Goal: Information Seeking & Learning: Check status

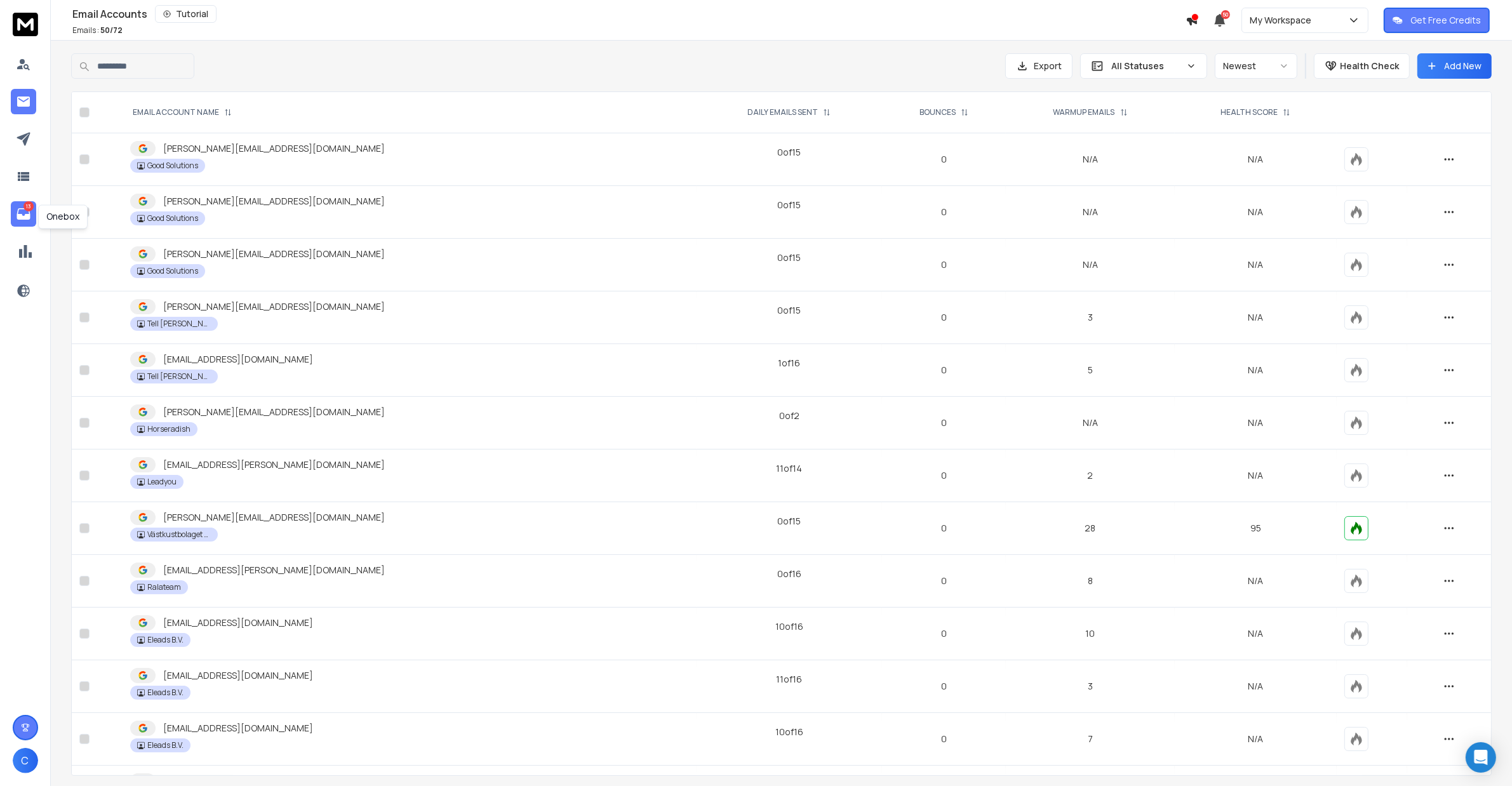
click at [22, 222] on icon at bounding box center [23, 214] width 15 height 15
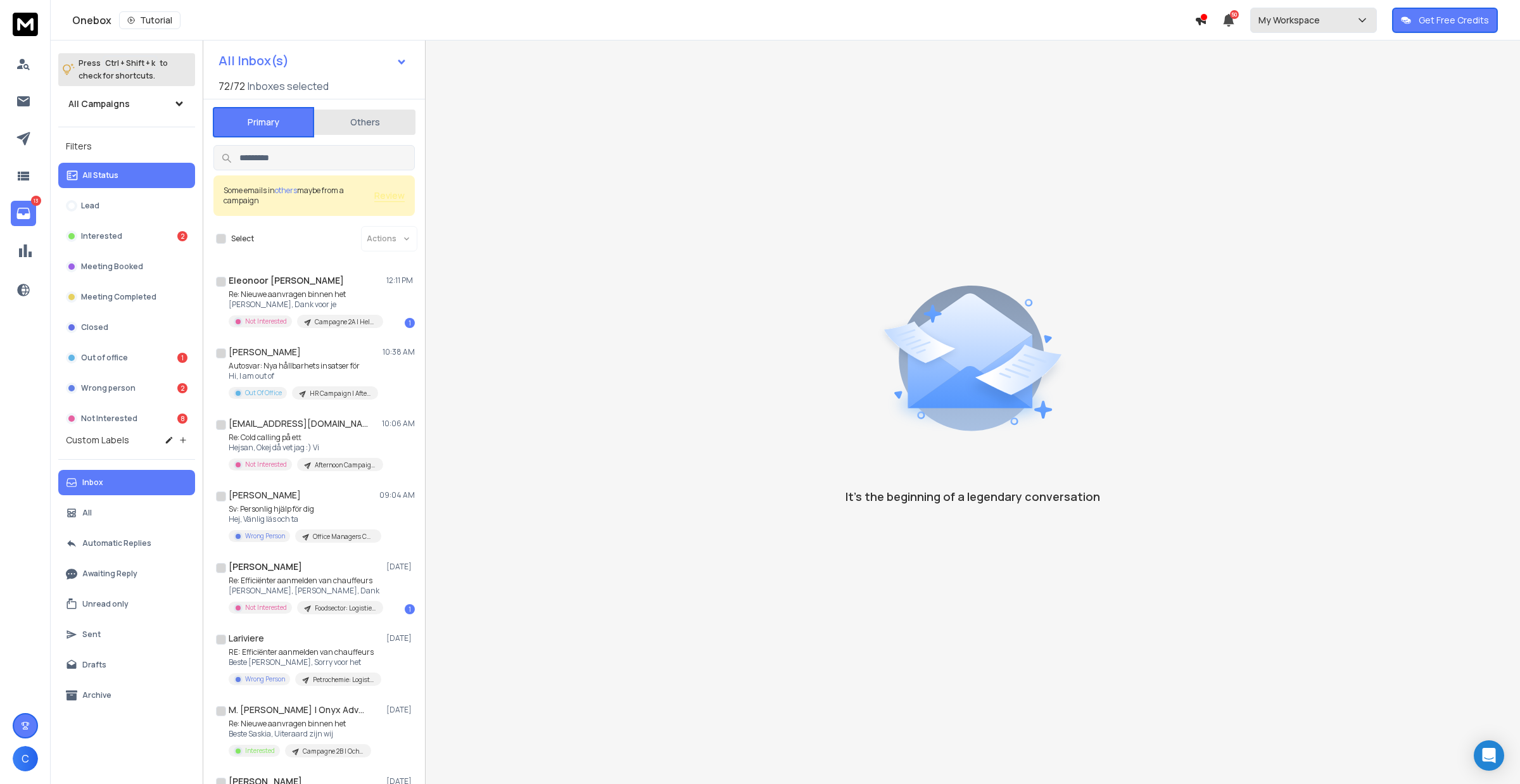
click at [1280, 26] on p "My Workspace" at bounding box center [1291, 20] width 66 height 13
click at [1321, 222] on div "Västkustbolaget AB" at bounding box center [1304, 220] width 83 height 13
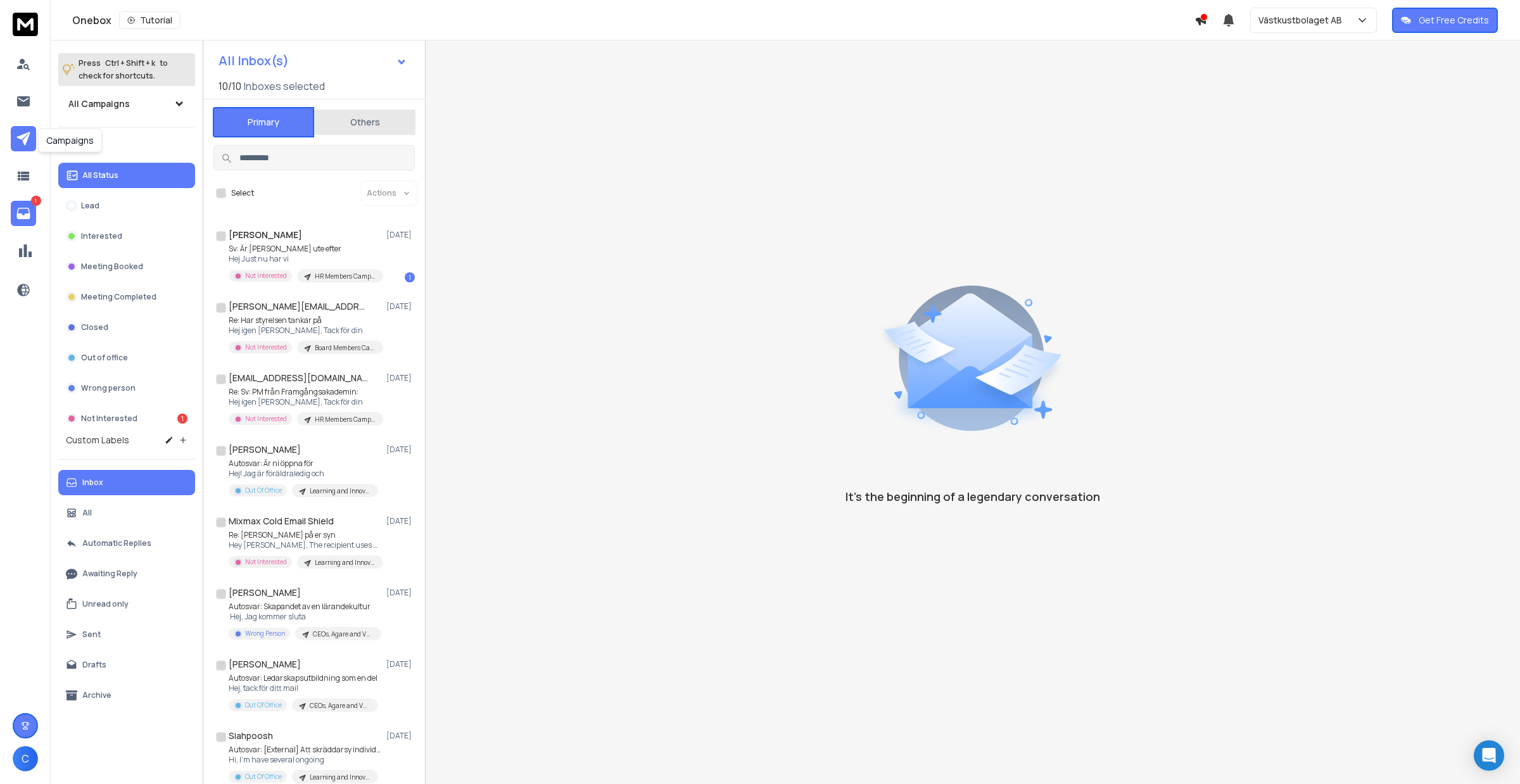
click at [24, 143] on icon at bounding box center [23, 139] width 13 height 13
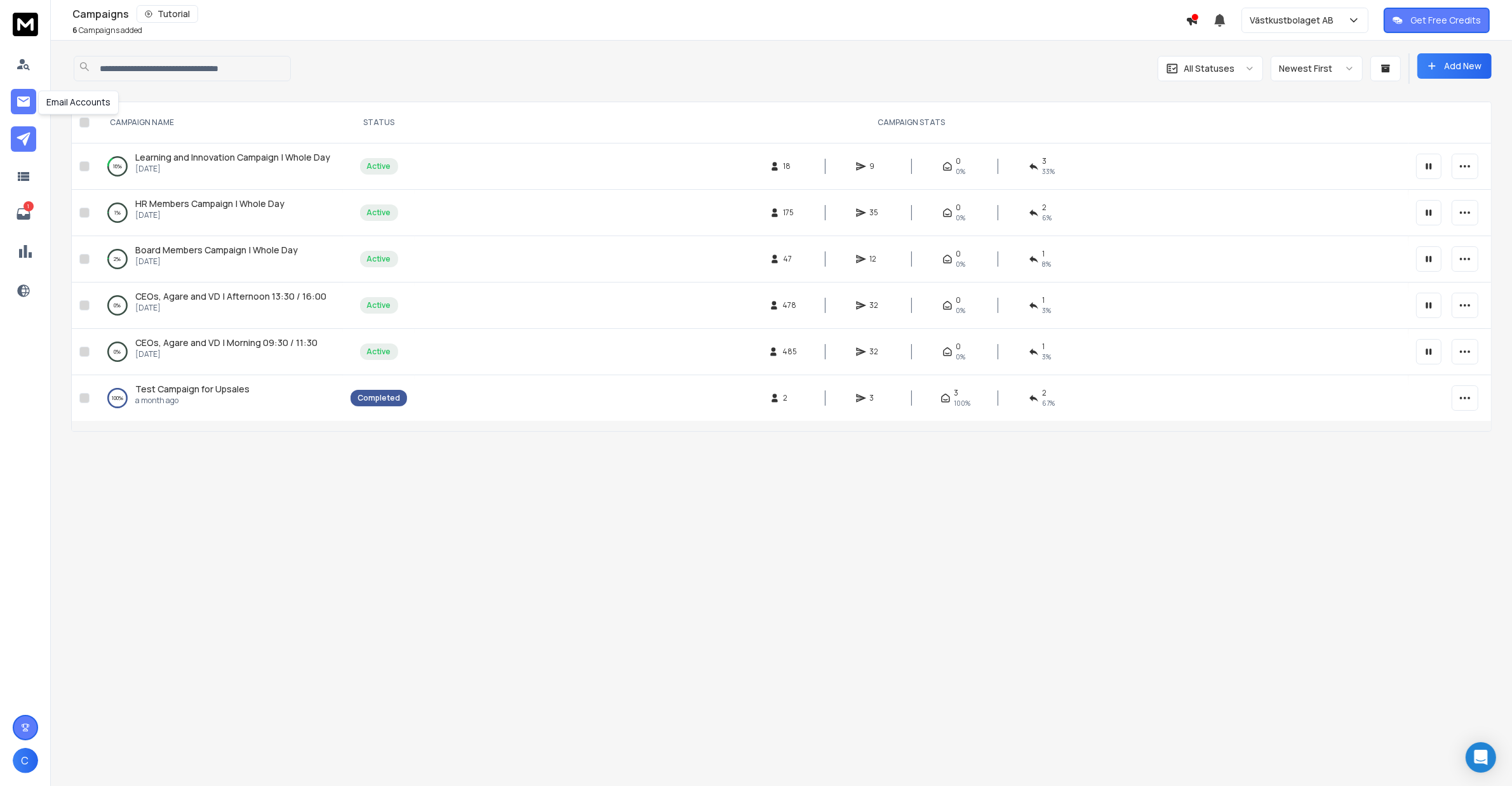
click at [14, 103] on link at bounding box center [23, 101] width 25 height 25
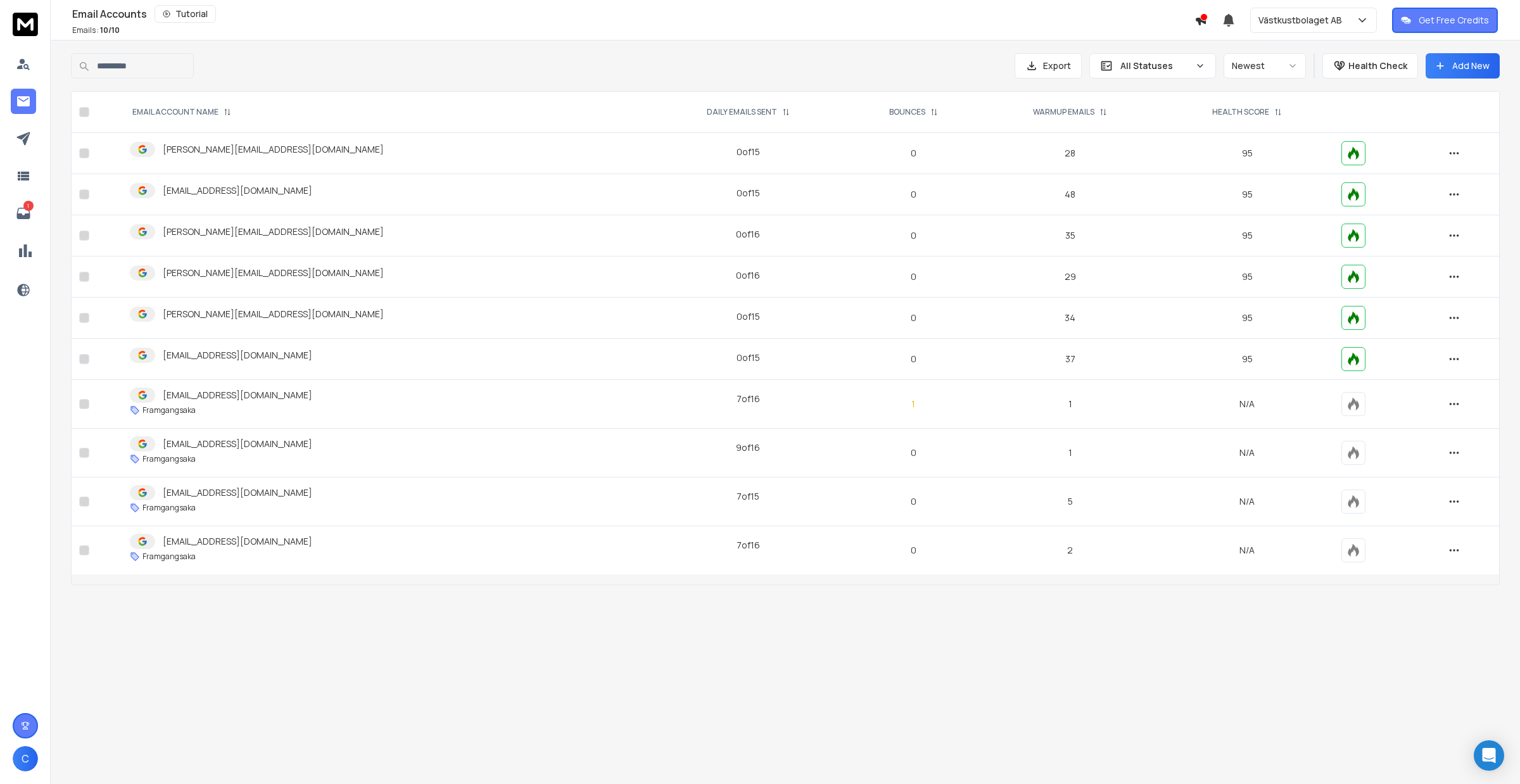
click at [1311, 35] on div "Email Accounts Tutorial Emails : 10 / 10 Västkustbolaget AB Get Free Credits" at bounding box center [760, 20] width 1520 height 40
click at [1311, 31] on button "Västkustbolaget AB" at bounding box center [1314, 20] width 127 height 25
click at [1284, 131] on div "My Workspace" at bounding box center [1293, 133] width 61 height 13
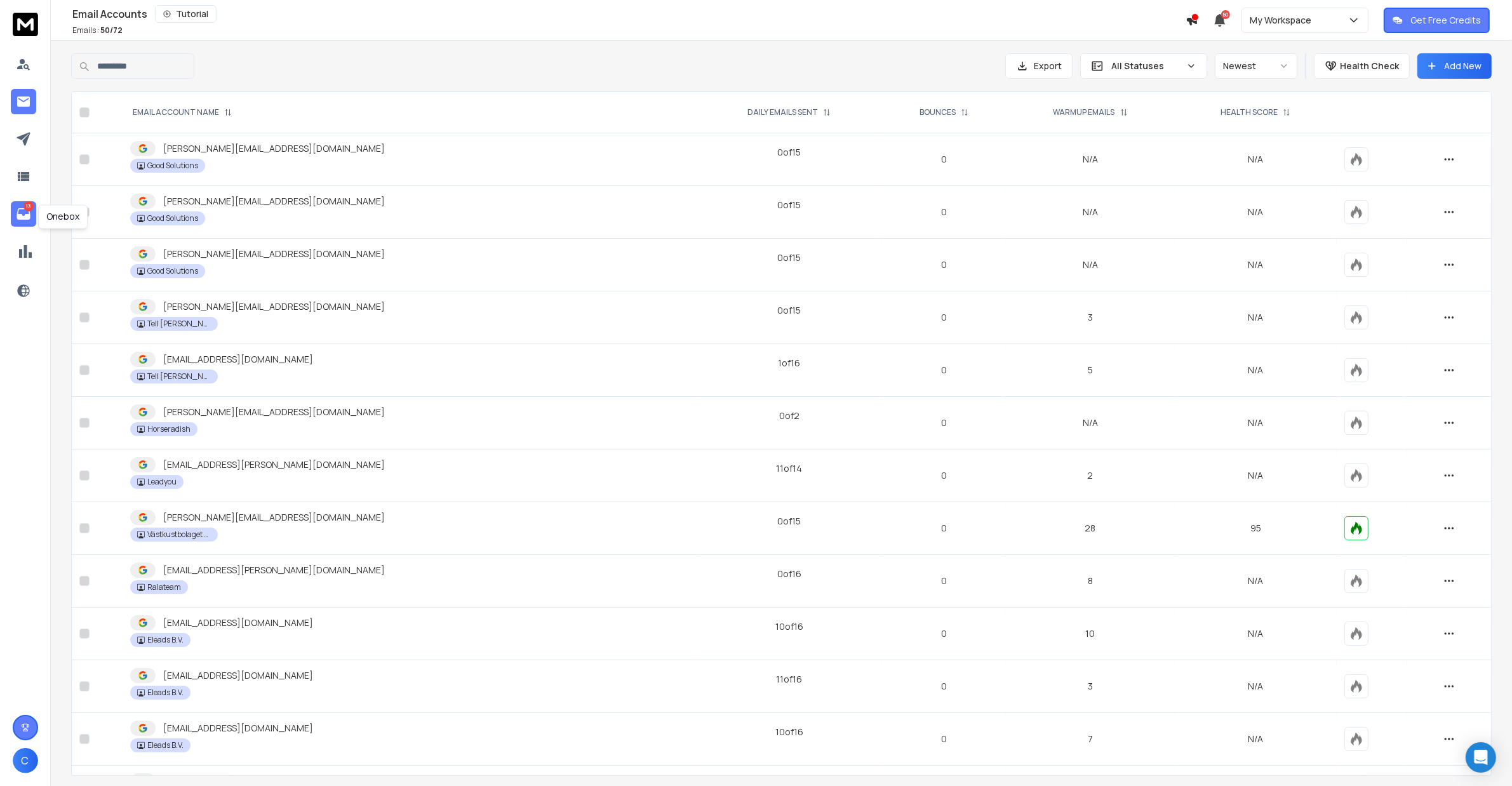
click at [13, 215] on link "13" at bounding box center [23, 213] width 25 height 25
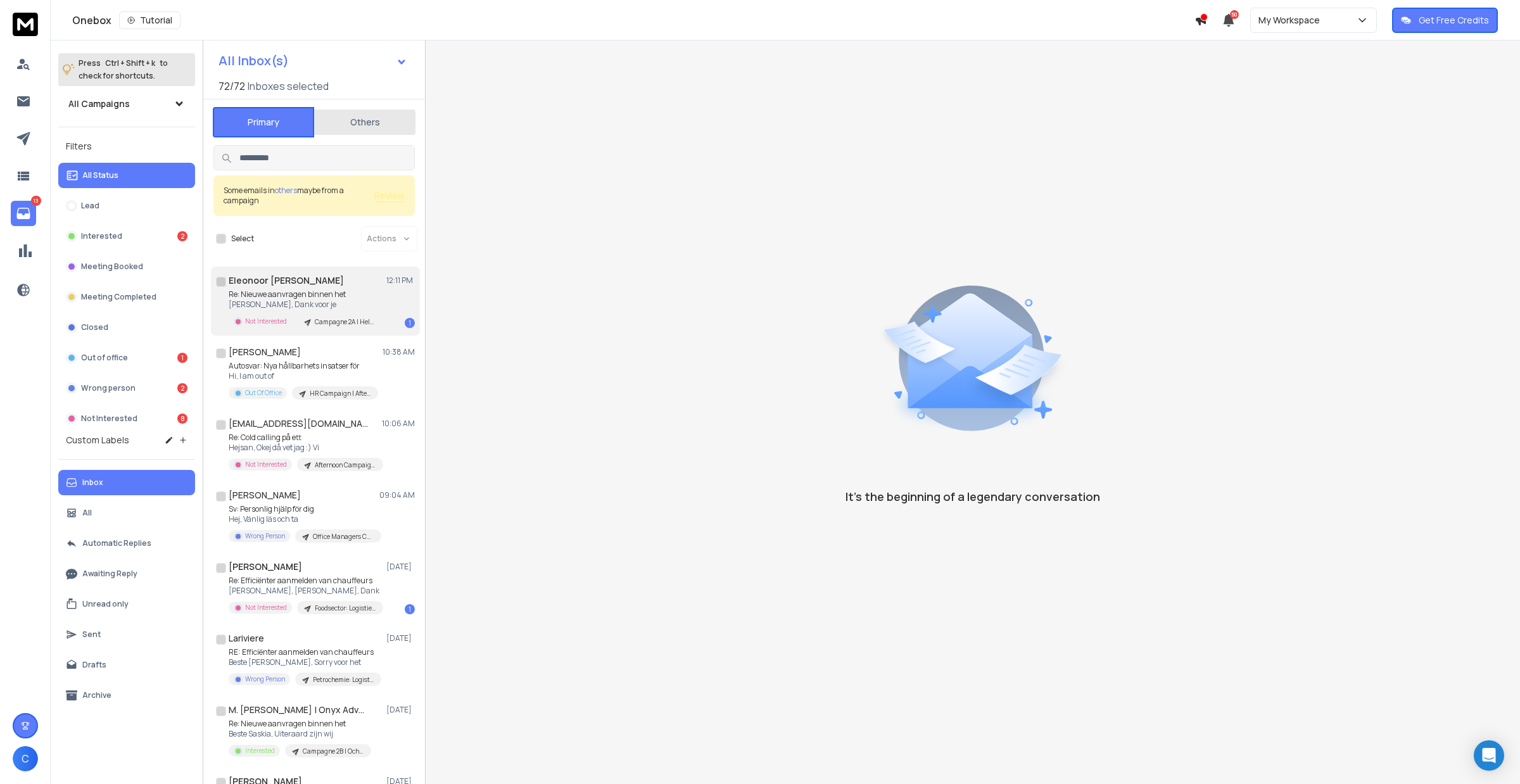
click at [302, 300] on p "Dag Saskia, Dank voor je" at bounding box center [304, 304] width 152 height 10
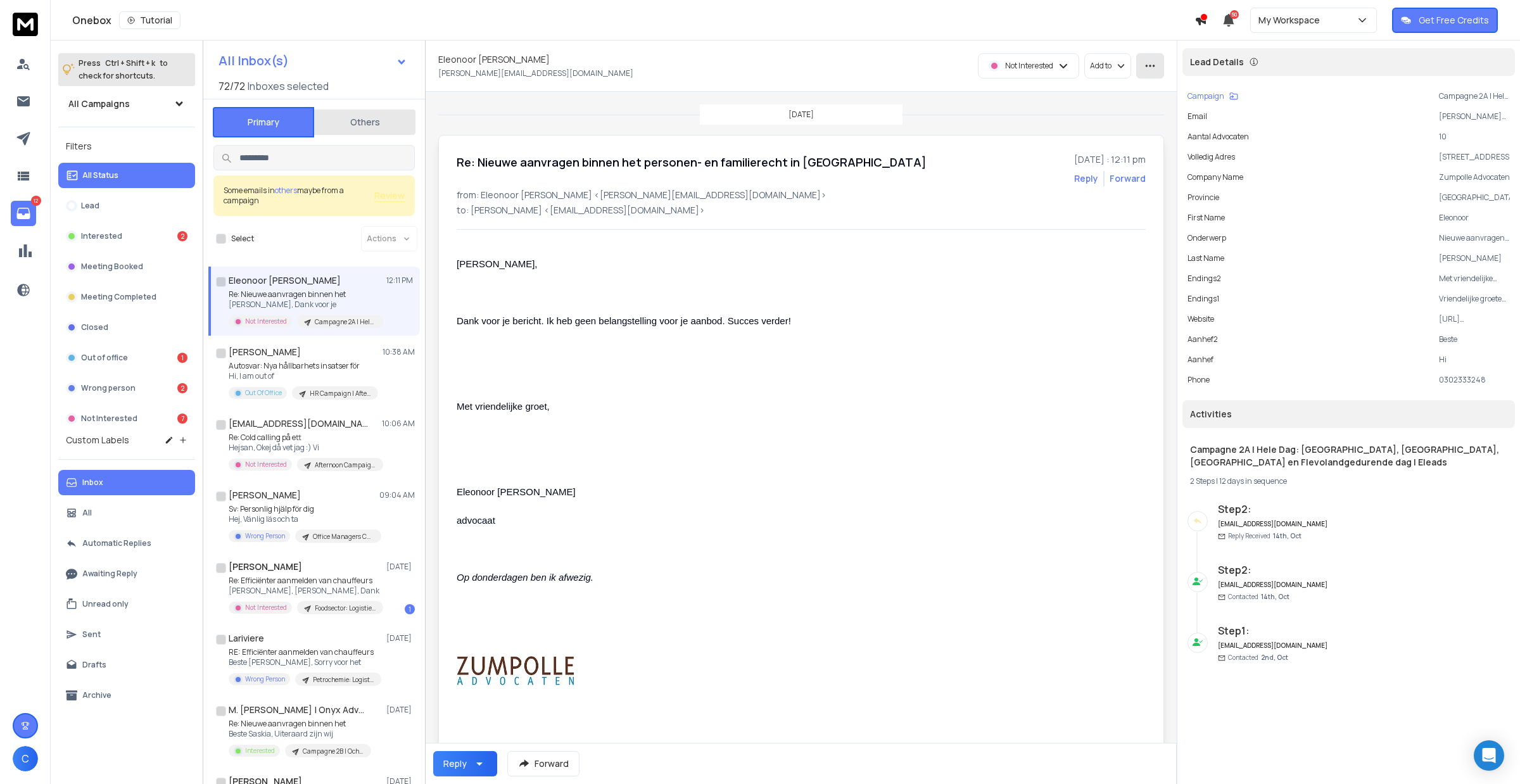
click at [1164, 76] on button "button" at bounding box center [1150, 66] width 28 height 25
click at [1201, 98] on div "Mark as unread" at bounding box center [1176, 94] width 81 height 13
click at [32, 136] on link at bounding box center [23, 139] width 25 height 25
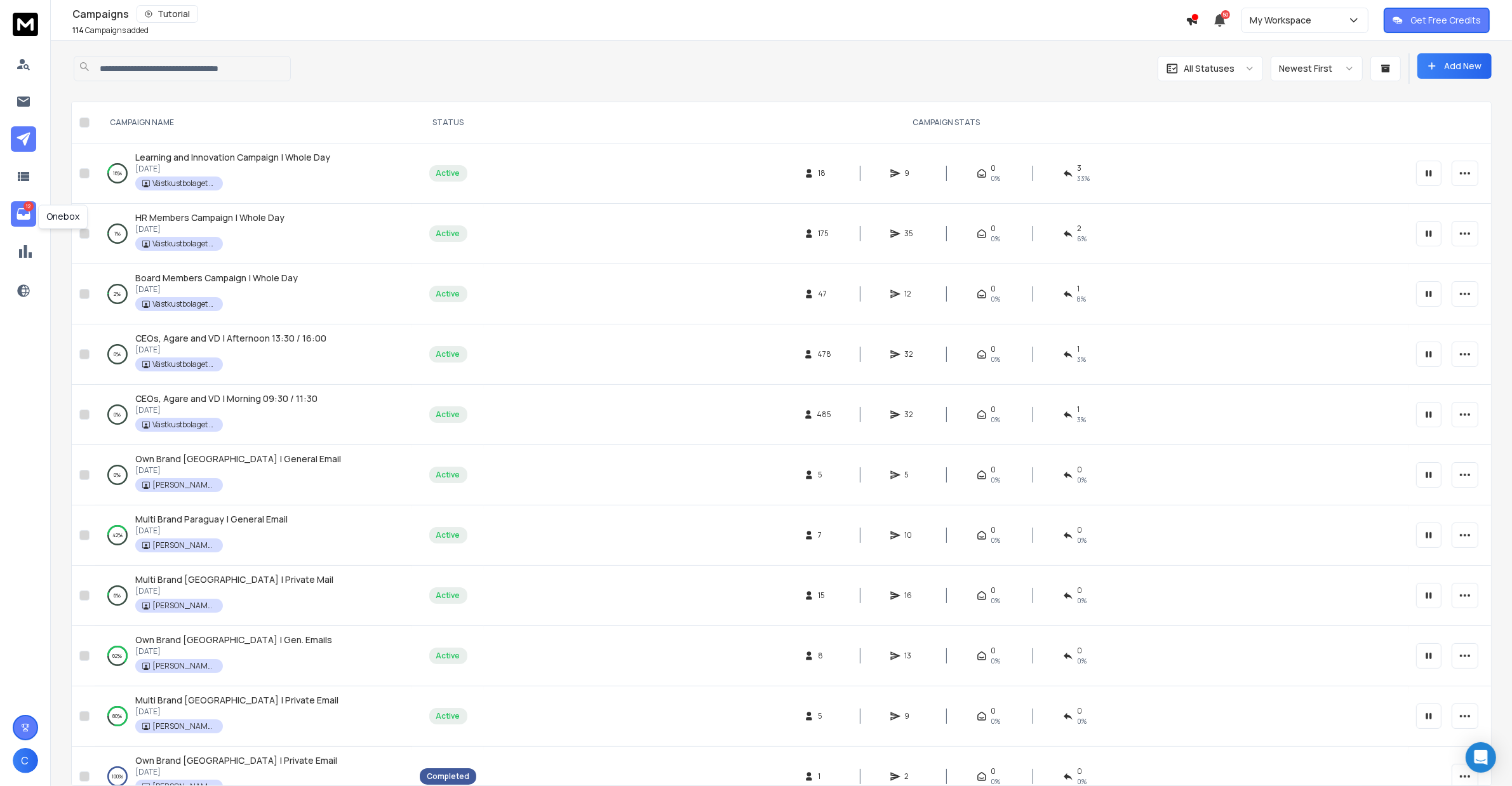
click at [23, 220] on icon at bounding box center [23, 213] width 13 height 12
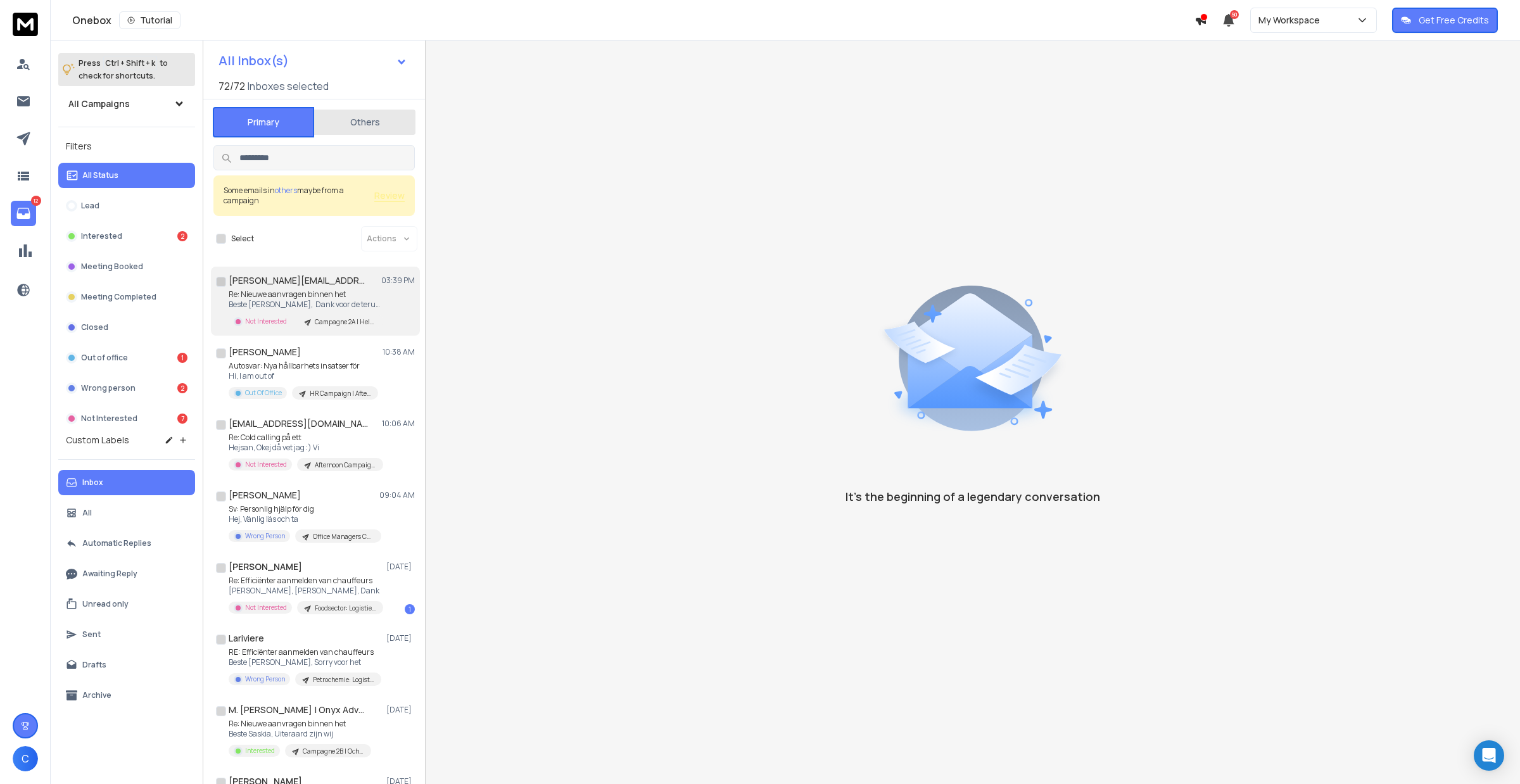
click at [329, 301] on p "Beste [PERSON_NAME], Dank voor de terugkoppeling. Als" at bounding box center [304, 304] width 152 height 10
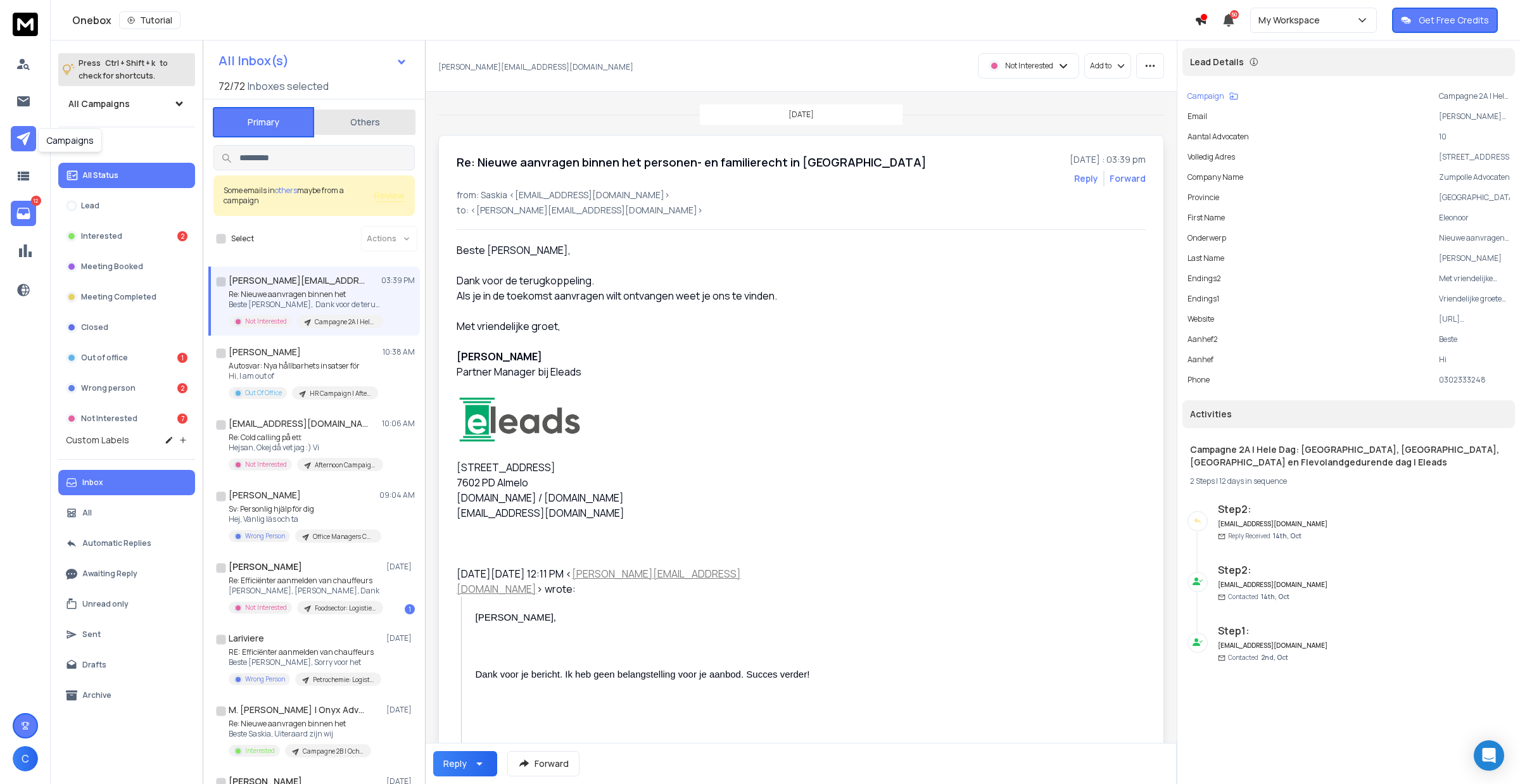
click at [25, 134] on icon at bounding box center [23, 139] width 15 height 15
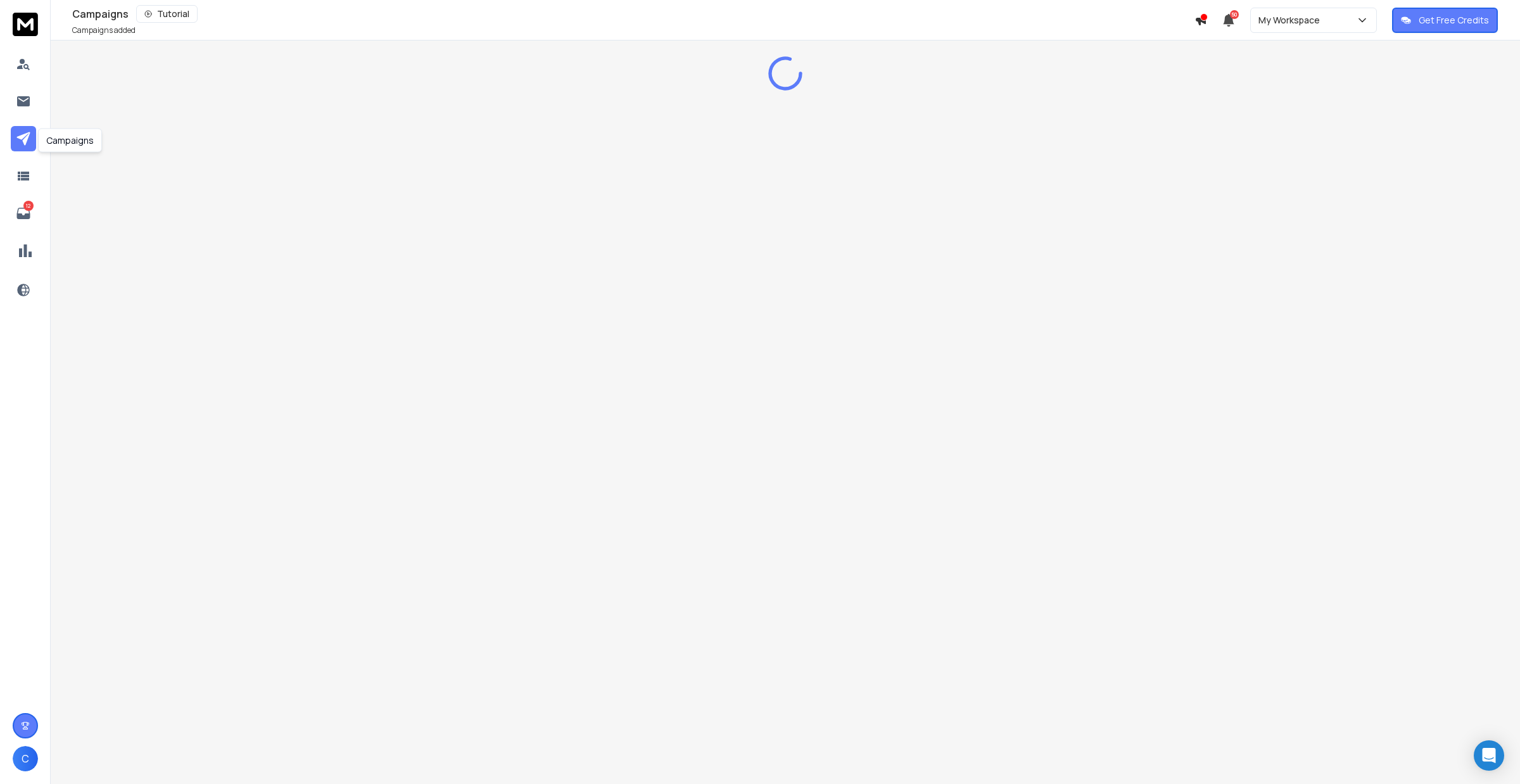
click at [14, 128] on link at bounding box center [23, 139] width 25 height 25
click at [23, 212] on icon at bounding box center [23, 214] width 15 height 15
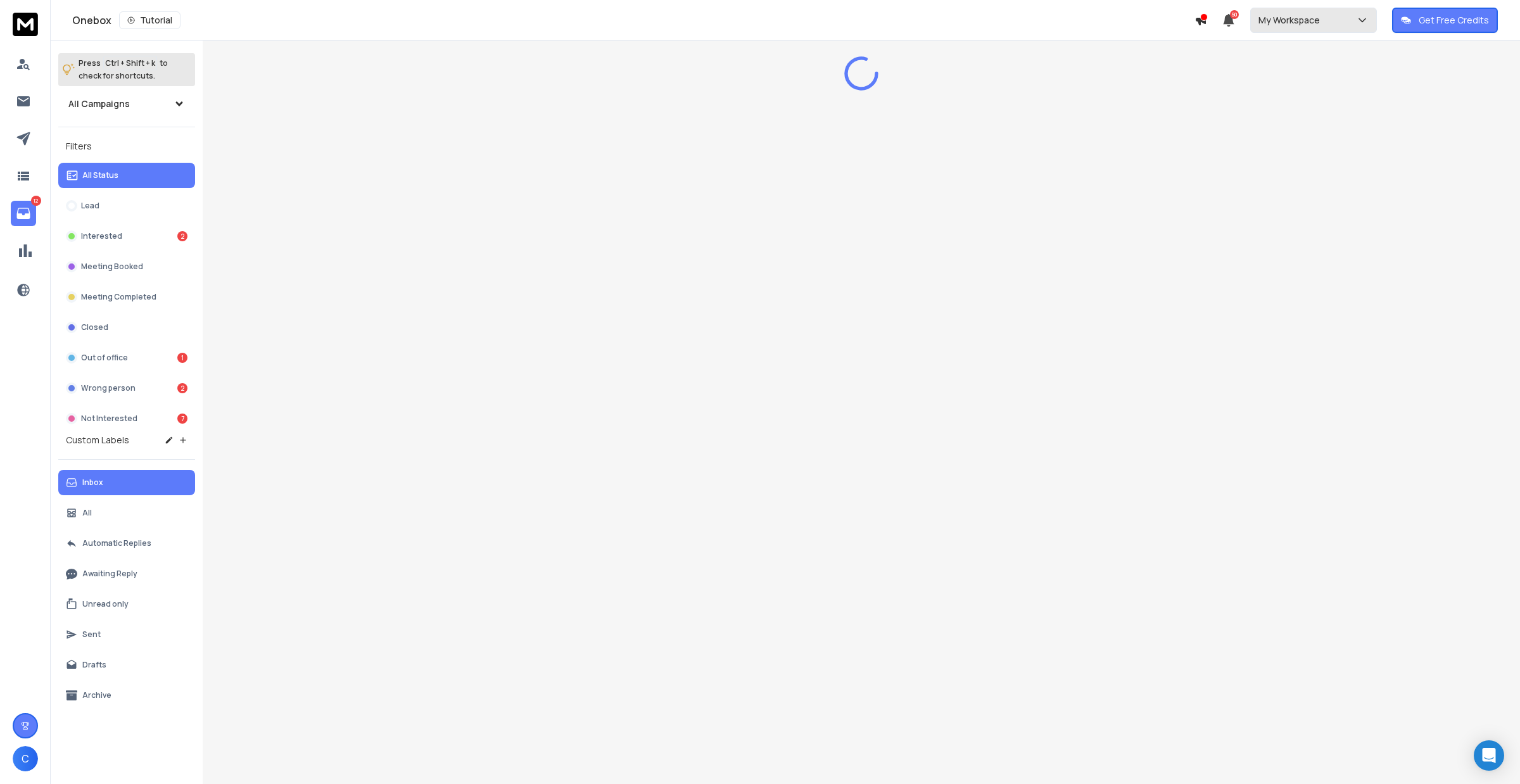
click at [1293, 24] on p "My Workspace" at bounding box center [1291, 20] width 66 height 13
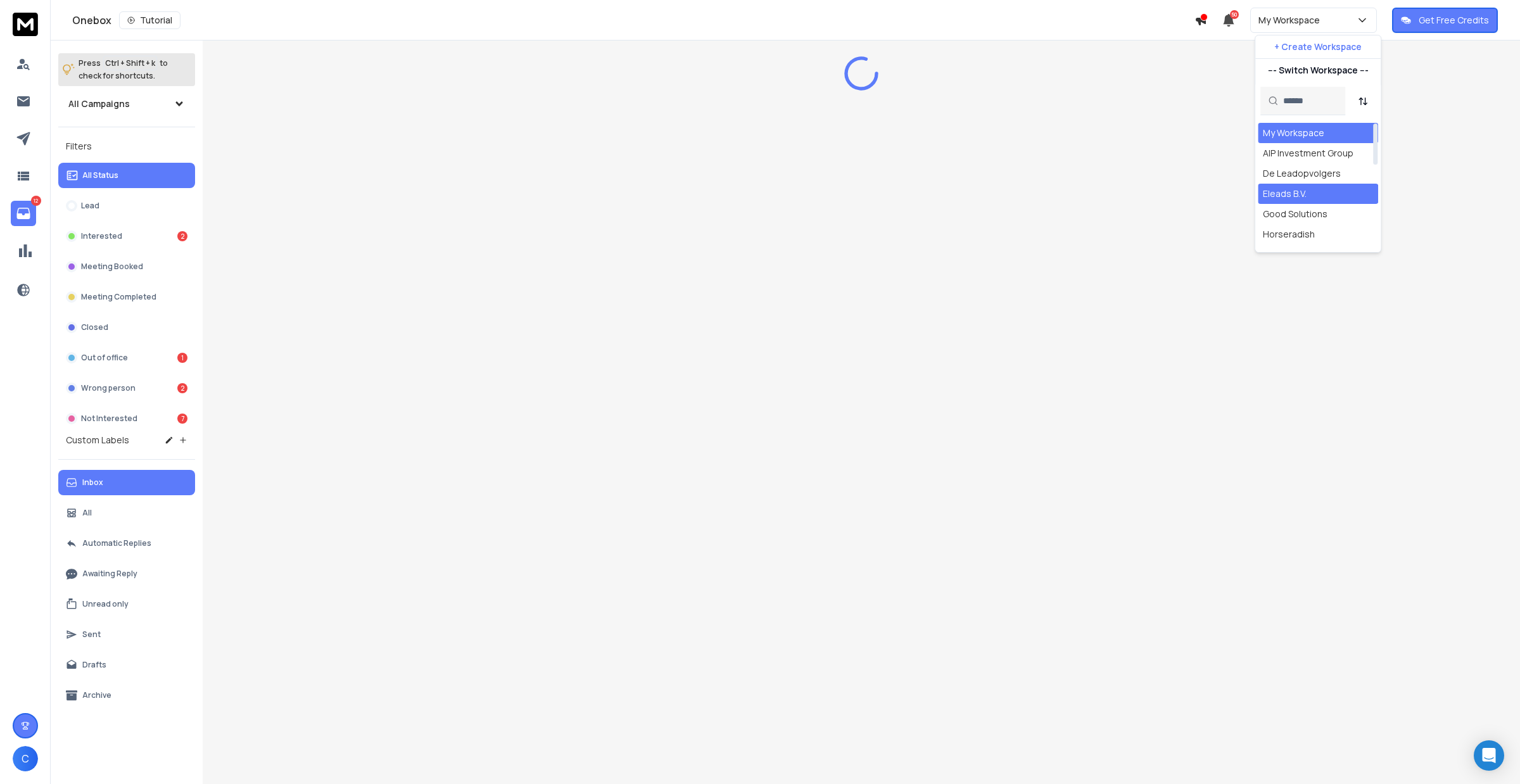
click at [1292, 197] on div "Eleads B.V." at bounding box center [1285, 194] width 44 height 13
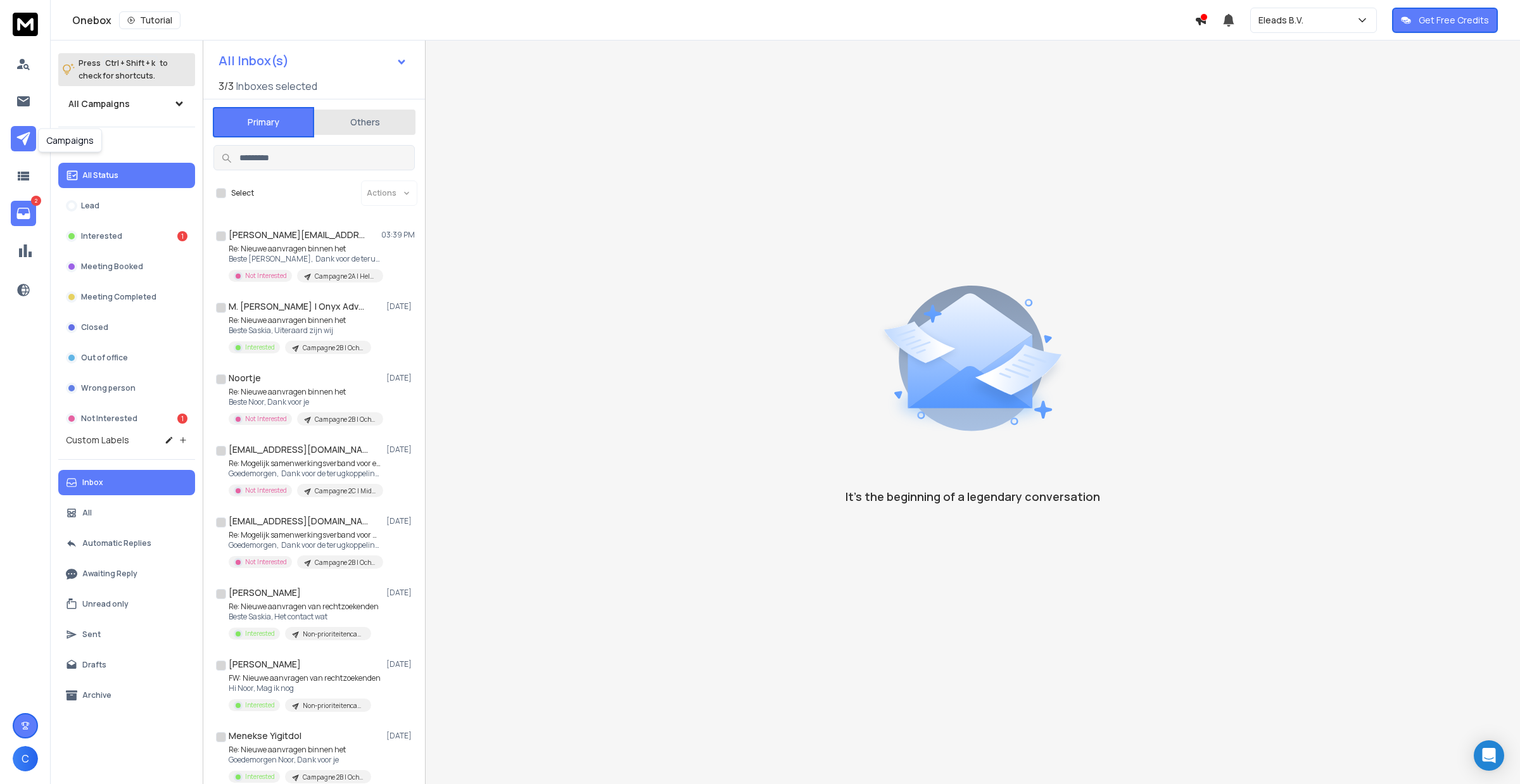
click at [22, 130] on link at bounding box center [23, 139] width 25 height 25
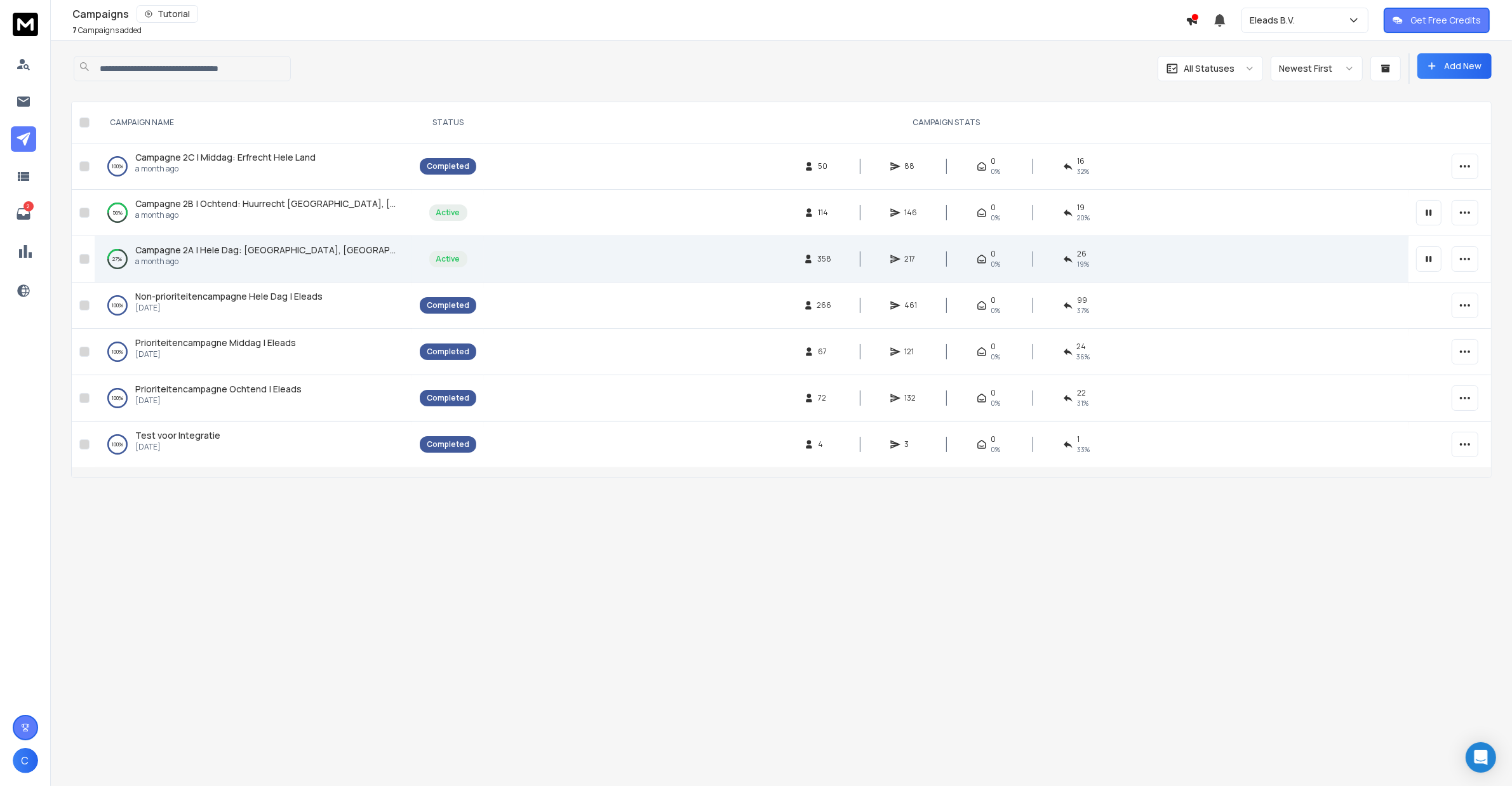
click at [198, 248] on span "Campagne 2A | Hele Dag: [GEOGRAPHIC_DATA], [GEOGRAPHIC_DATA], [GEOGRAPHIC_DATA]…" at bounding box center [414, 250] width 557 height 12
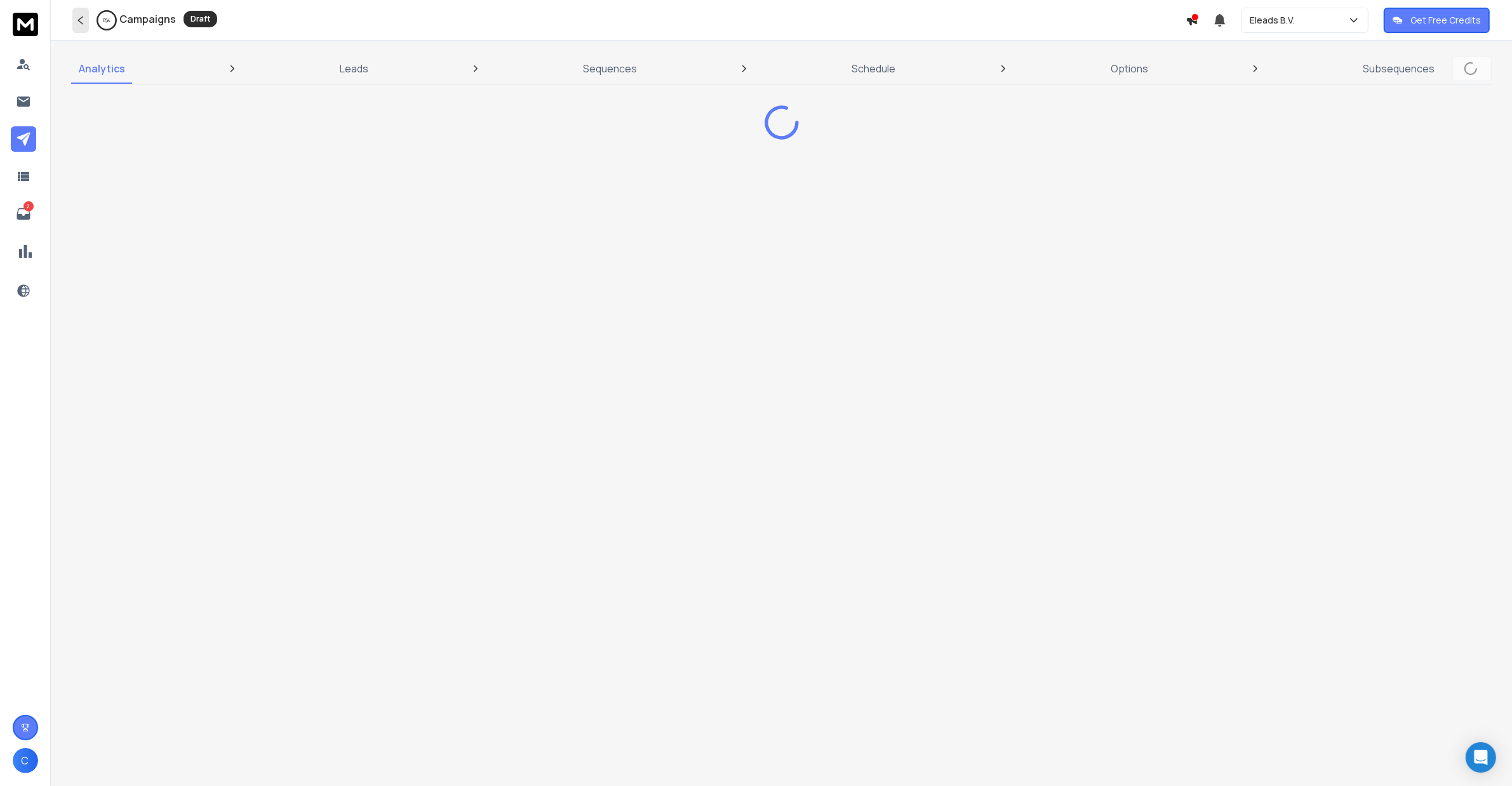
click at [78, 20] on icon at bounding box center [79, 20] width 5 height 8
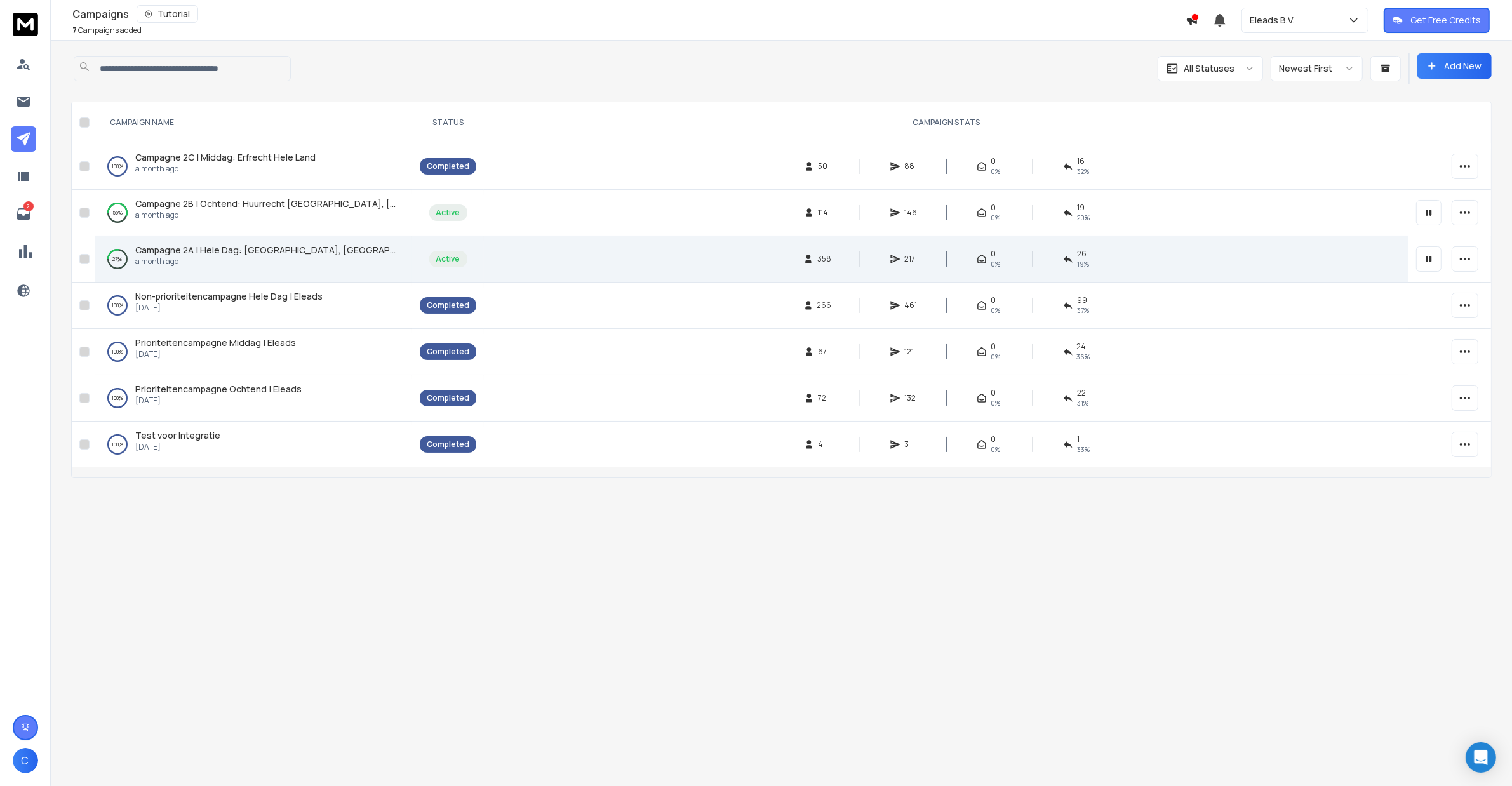
click at [290, 252] on span "Campagne 2A | Hele Dag: [GEOGRAPHIC_DATA], [GEOGRAPHIC_DATA], [GEOGRAPHIC_DATA]…" at bounding box center [414, 250] width 557 height 12
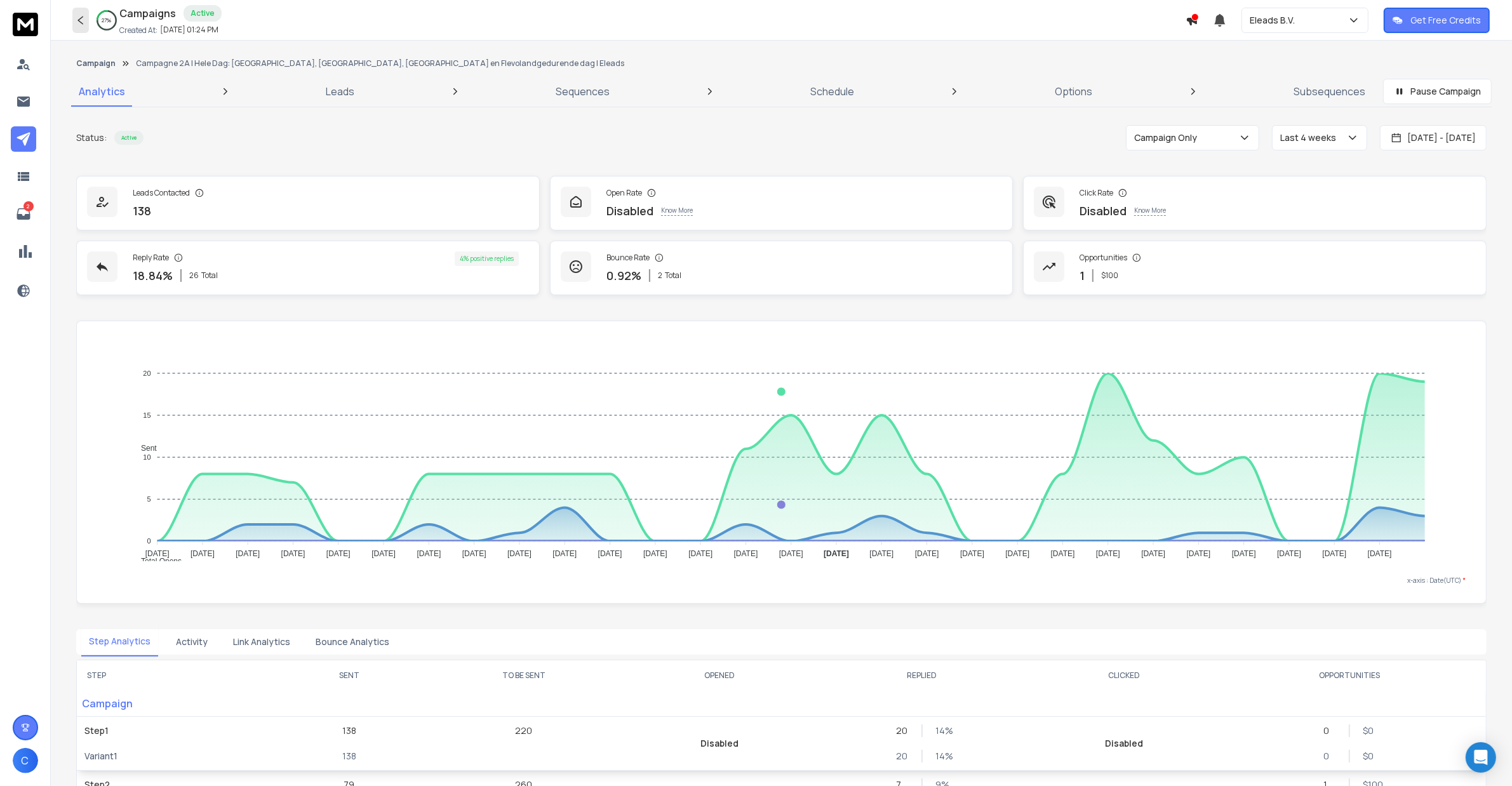
click at [81, 24] on icon at bounding box center [80, 20] width 12 height 12
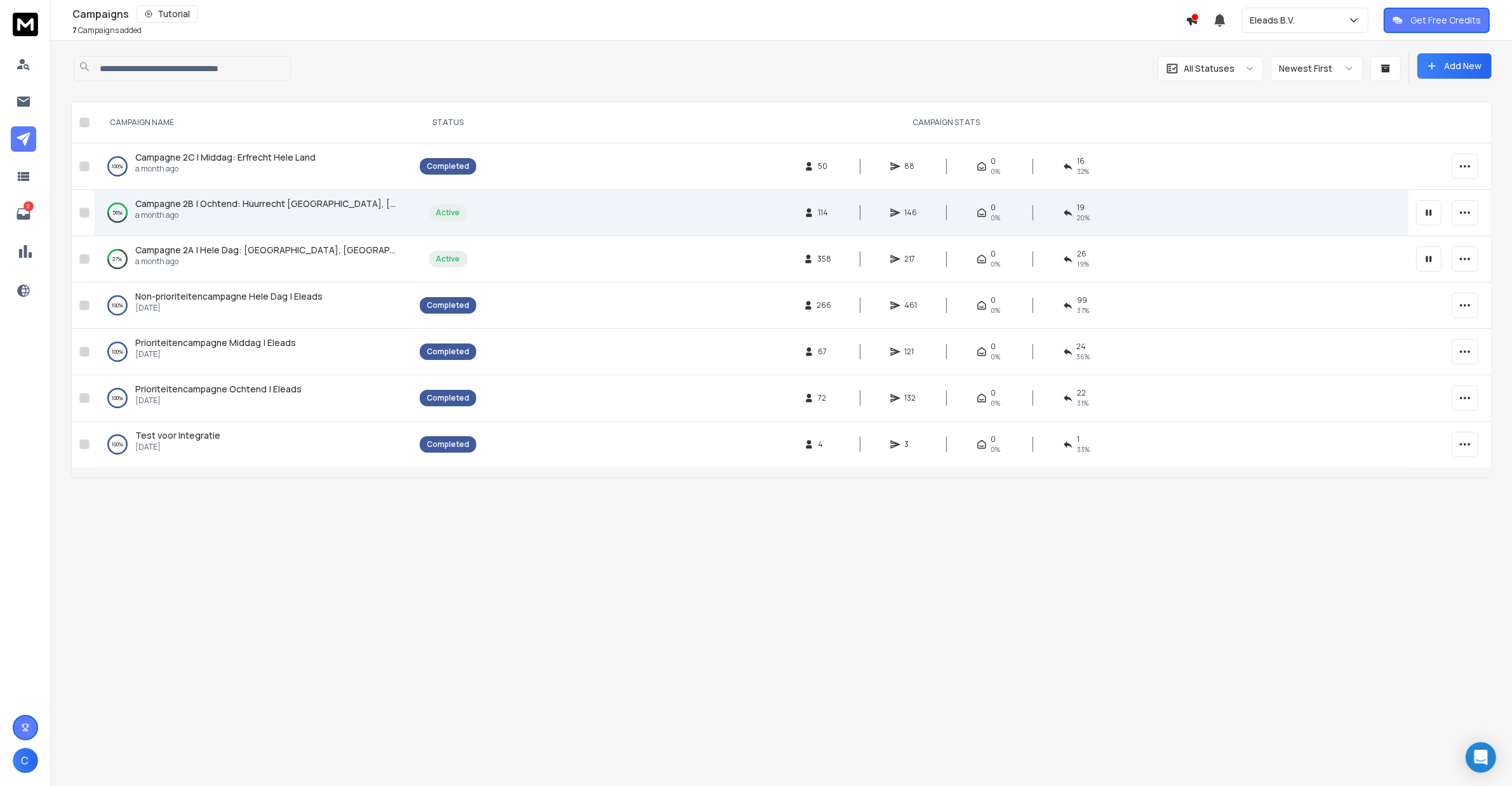
click at [248, 205] on span "Campagne 2B | Ochtend: Huurrecht [GEOGRAPHIC_DATA], [GEOGRAPHIC_DATA], [GEOGRAP…" at bounding box center [412, 204] width 554 height 12
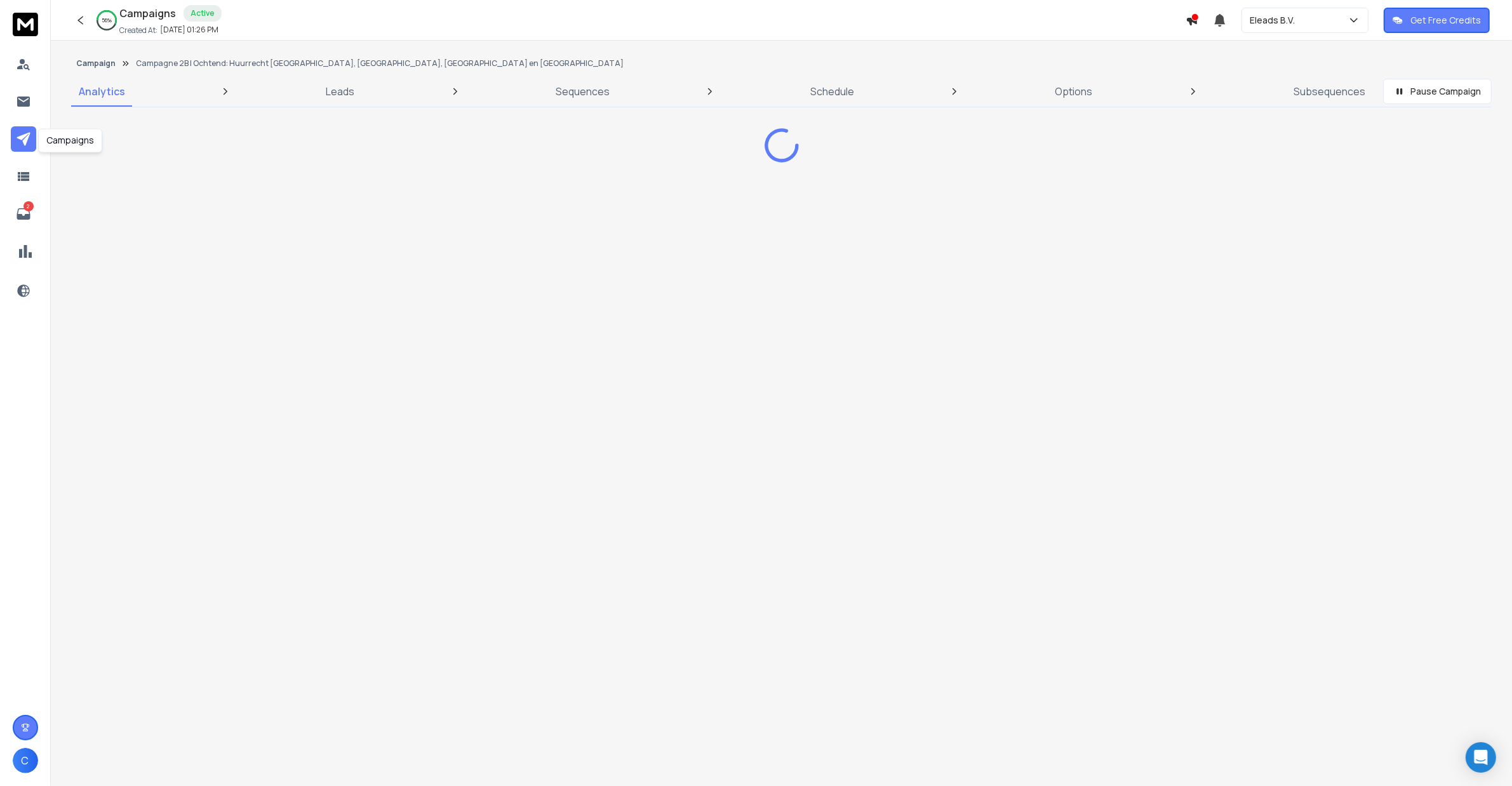
click at [21, 136] on icon at bounding box center [23, 139] width 15 height 15
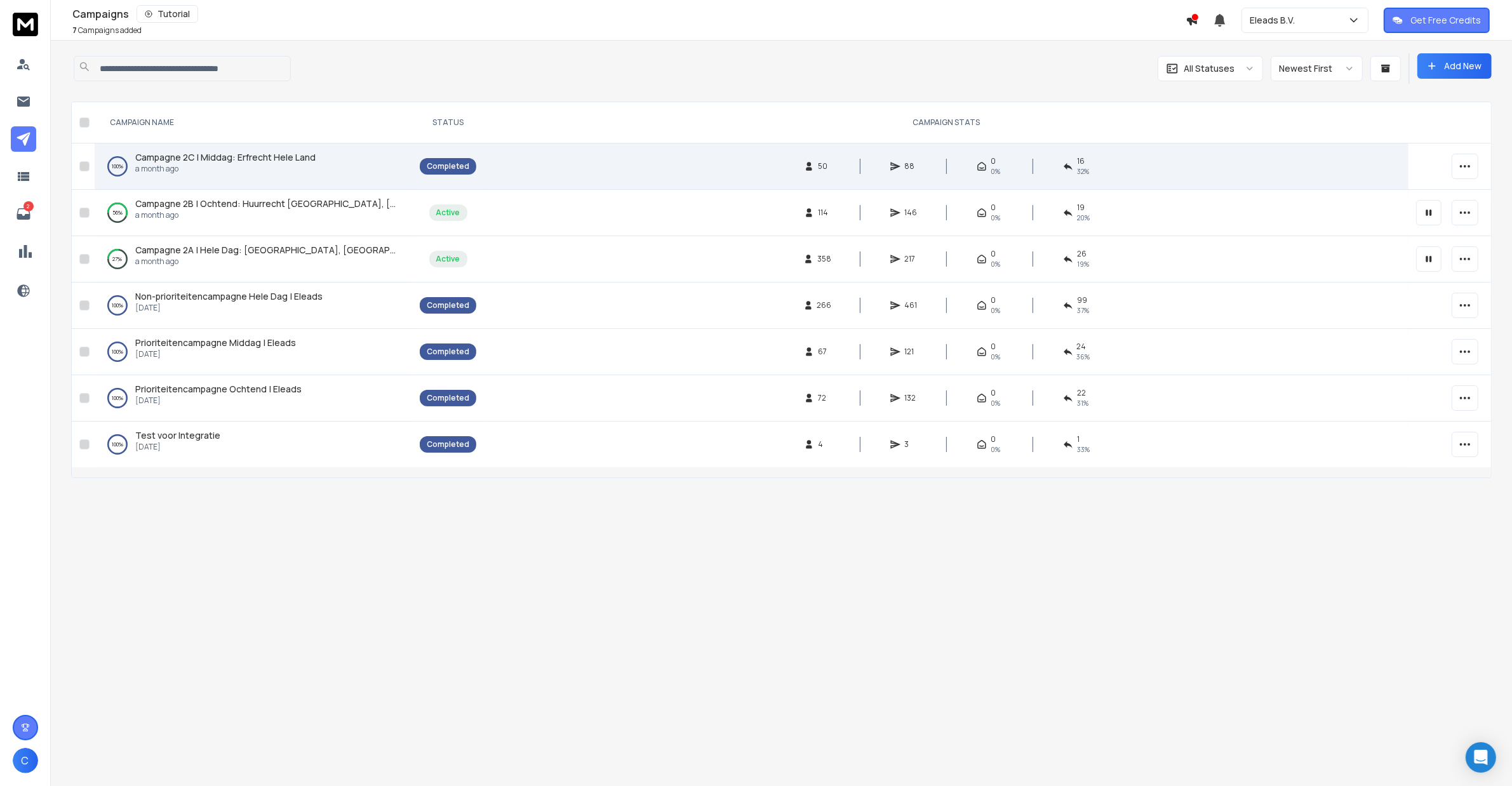
click at [237, 159] on span "Campagne 2C | Middag: Erfrecht Hele Land" at bounding box center [226, 157] width 181 height 12
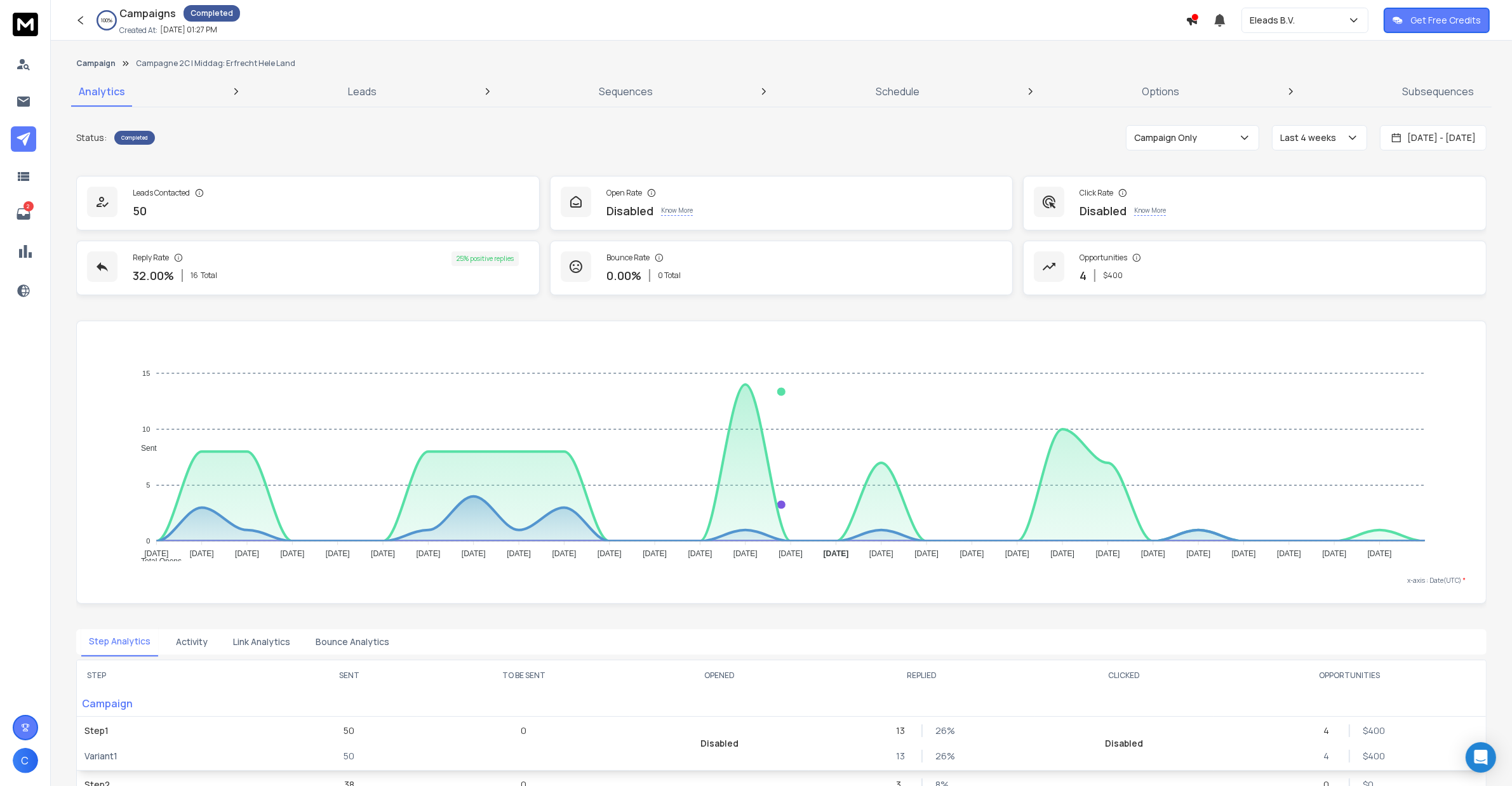
click at [295, 251] on link "Reply Rate 32.00 % 16 Total 25 % positive replies" at bounding box center [307, 268] width 463 height 55
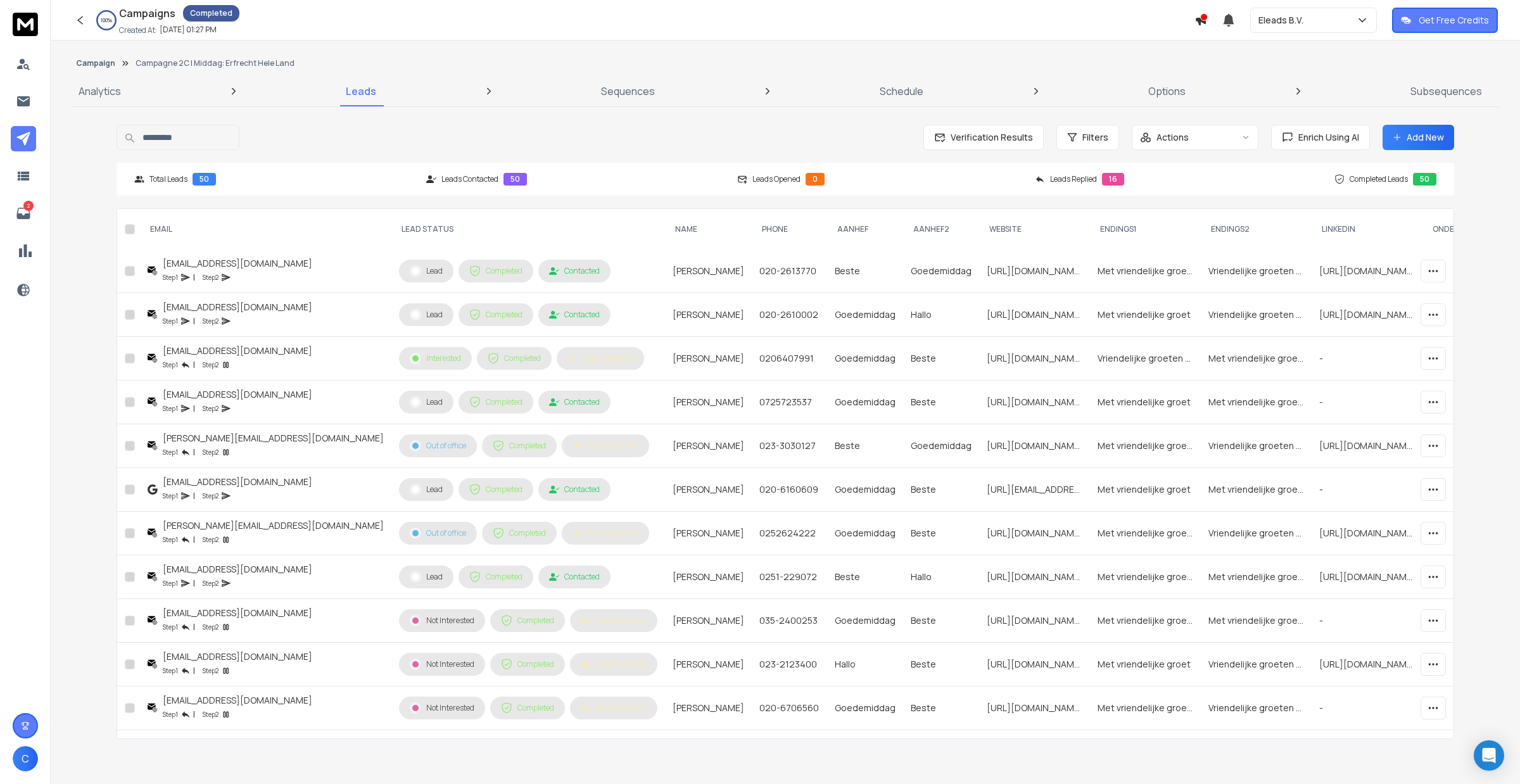
scroll to position [1644, 0]
